Goal: Information Seeking & Learning: Learn about a topic

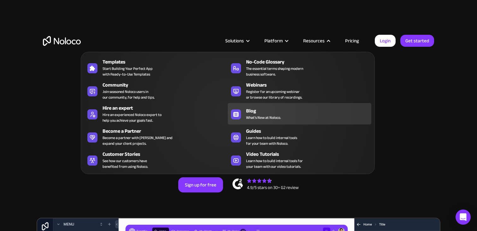
click at [266, 111] on div "Blog" at bounding box center [310, 111] width 128 height 8
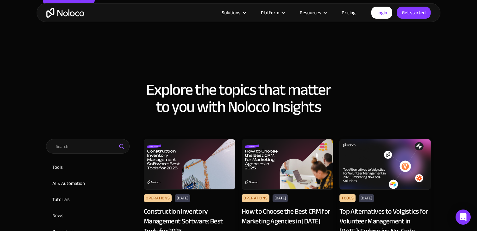
scroll to position [221, 0]
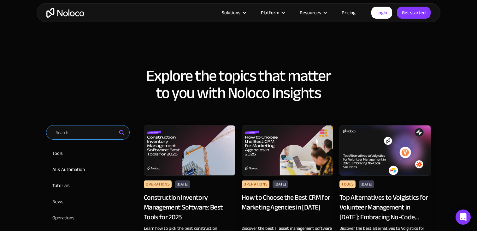
click at [93, 133] on input "Email Form 2" at bounding box center [88, 132] width 84 height 15
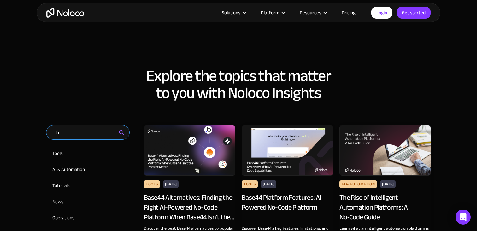
type input "l"
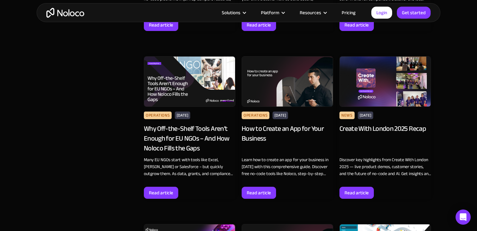
scroll to position [3481, 0]
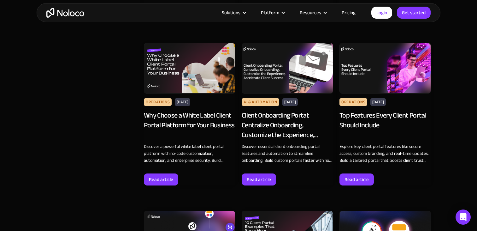
click at [66, 17] on img "home" at bounding box center [65, 13] width 38 height 10
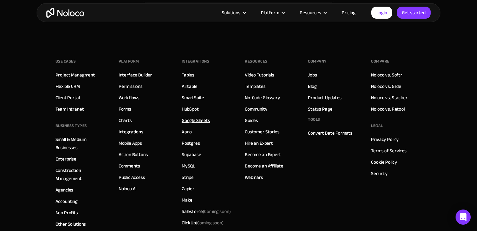
scroll to position [3725, 0]
click at [325, 98] on link "Product Updates" at bounding box center [325, 98] width 34 height 8
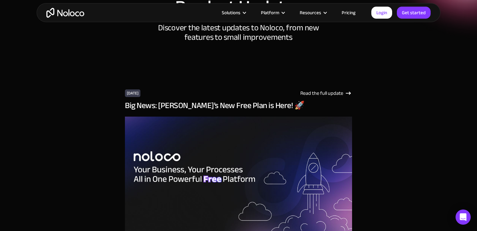
scroll to position [66, 0]
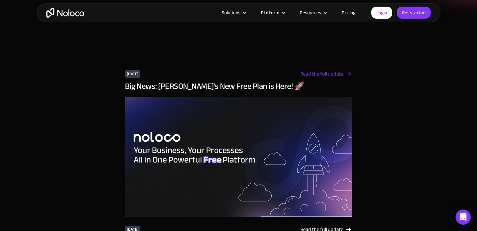
click at [326, 74] on div "Read the full update" at bounding box center [321, 74] width 43 height 8
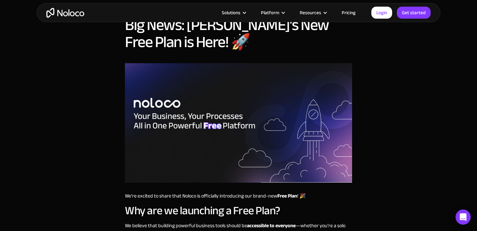
scroll to position [145, 0]
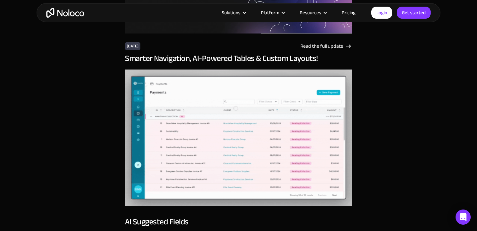
scroll to position [255, 0]
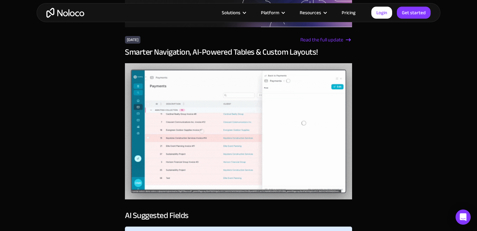
click at [329, 39] on div "Read the full update" at bounding box center [321, 40] width 43 height 8
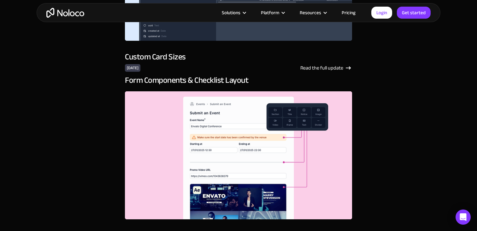
scroll to position [569, 0]
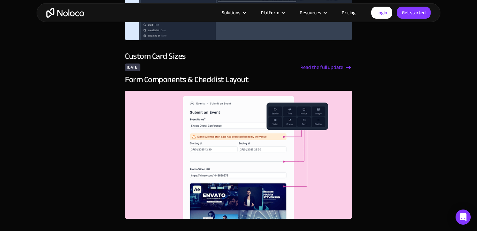
click at [324, 67] on div "Read the full update" at bounding box center [321, 67] width 43 height 8
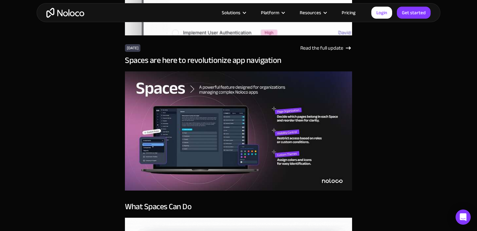
scroll to position [955, 0]
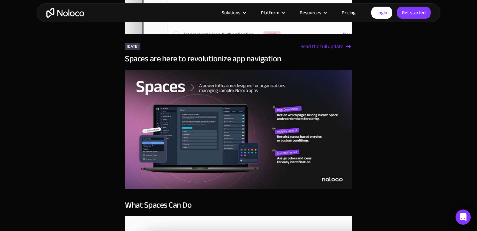
click at [324, 47] on div "Read the full update" at bounding box center [321, 47] width 43 height 8
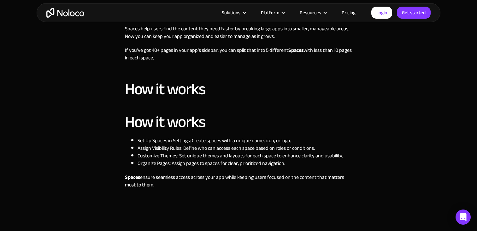
scroll to position [694, 0]
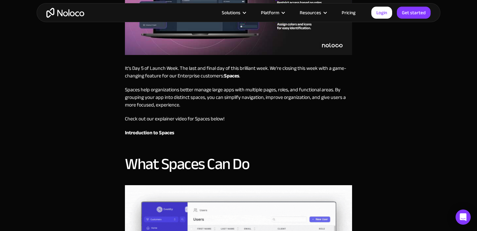
scroll to position [0, 0]
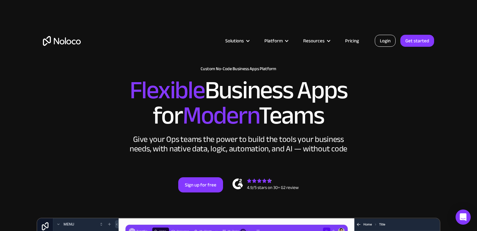
click at [383, 40] on link "Login" at bounding box center [385, 41] width 21 height 12
